Goal: Book appointment/travel/reservation

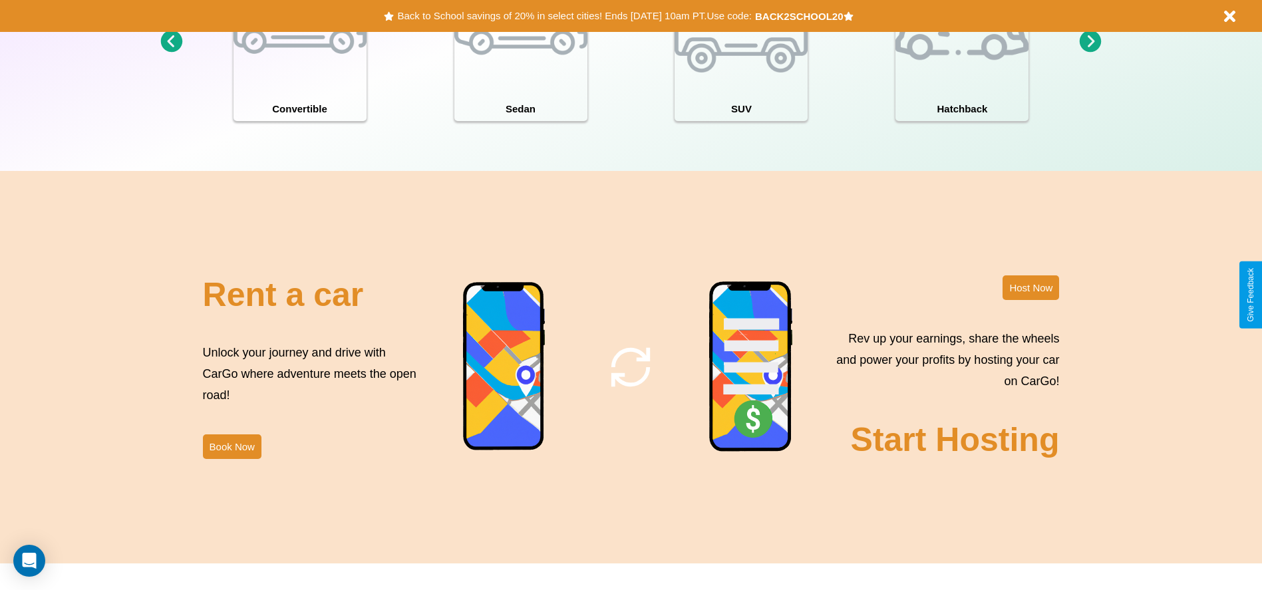
scroll to position [1610, 0]
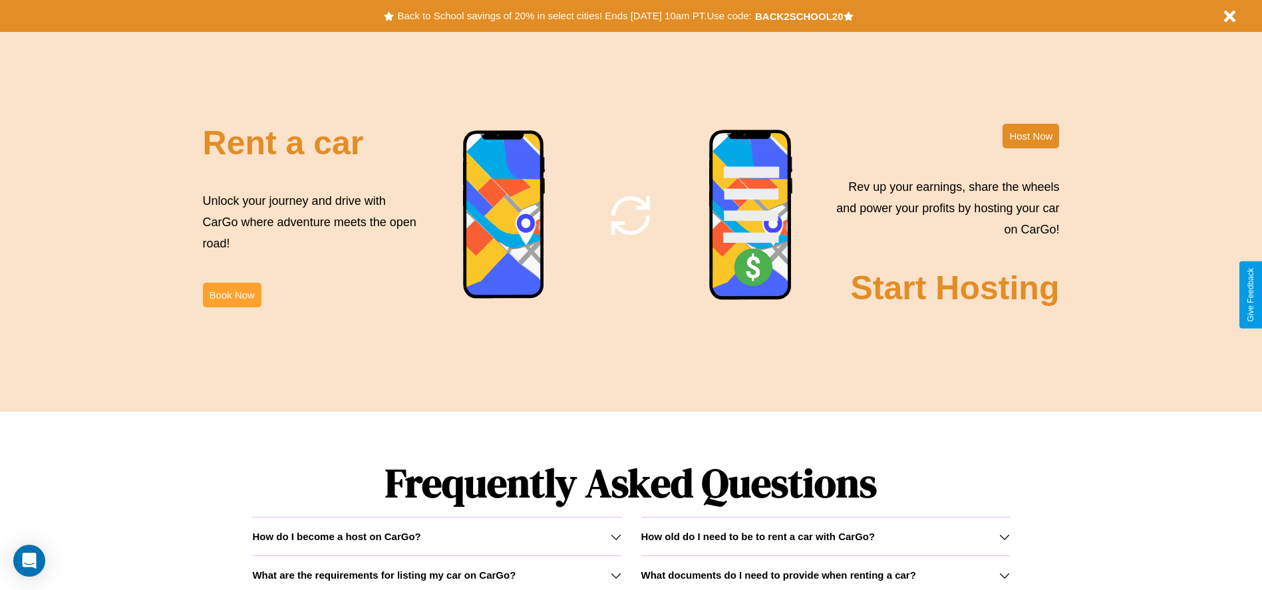
click at [232, 295] on button "Book Now" at bounding box center [232, 295] width 59 height 25
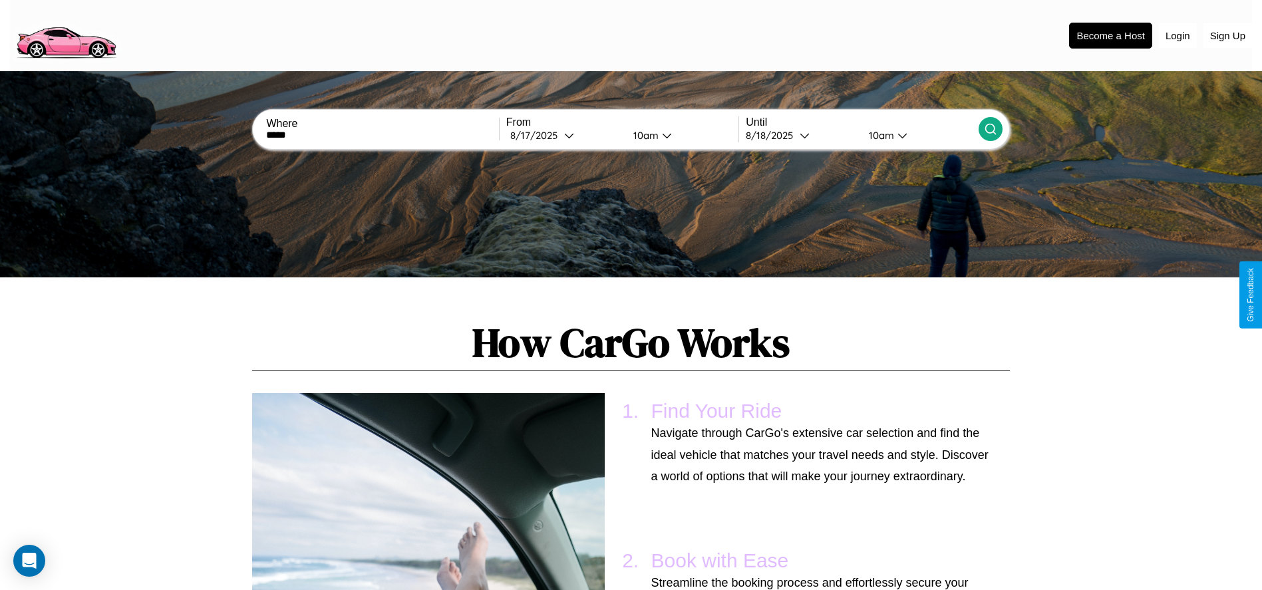
type input "*****"
click at [990, 129] on icon at bounding box center [990, 128] width 13 height 13
